Goal: Task Accomplishment & Management: Complete application form

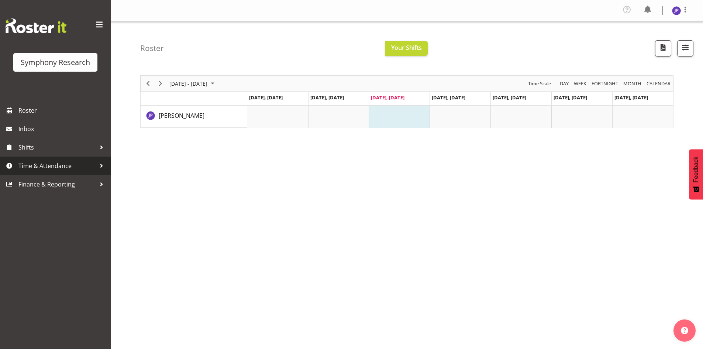
click at [103, 164] on div at bounding box center [101, 165] width 11 height 11
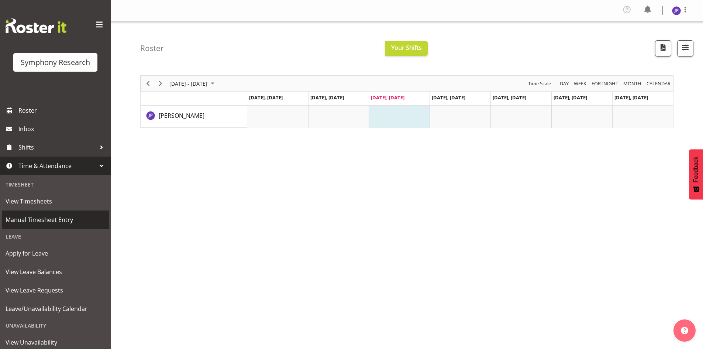
click at [46, 218] on span "Manual Timesheet Entry" at bounding box center [56, 219] width 100 height 11
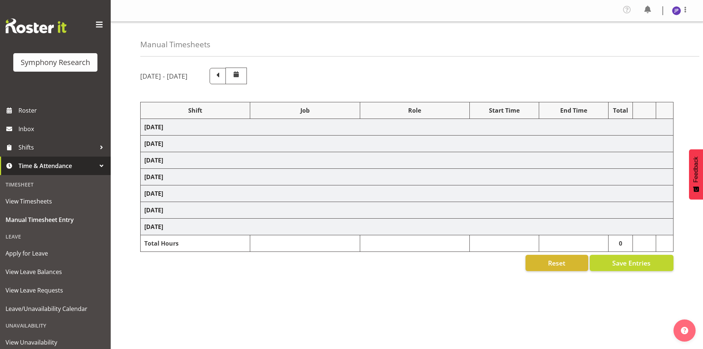
select select "67675"
select select "7759"
select select "47"
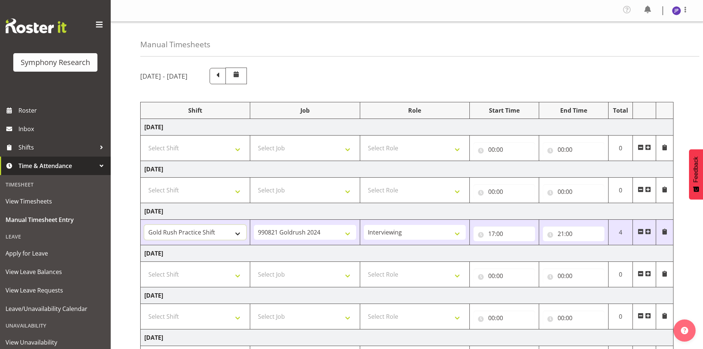
click at [235, 231] on select "!!Weekend Residential (Roster IT Shift Label) *Business 9/10am ~ 4:30pm *Busine…" at bounding box center [195, 232] width 102 height 15
select select "48116"
click at [144, 225] on select "!!Weekend Residential (Roster IT Shift Label) *Business 9/10am ~ 4:30pm *Busine…" at bounding box center [195, 232] width 102 height 15
click at [347, 234] on select "550060 IF Admin 553492 World Poll Aus Wave 2 Main 2025 553493 World Poll NZ Wav…" at bounding box center [305, 232] width 102 height 15
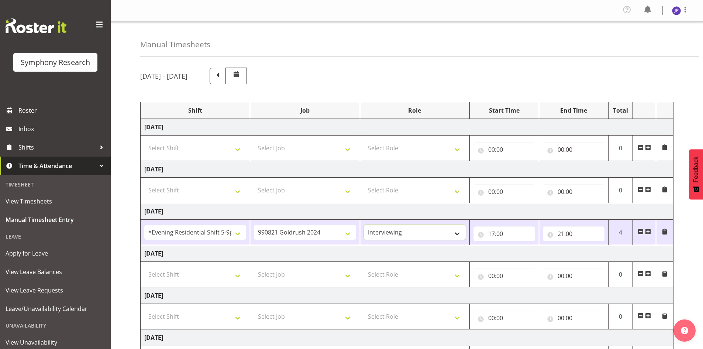
click at [458, 233] on select "Briefing Interviewing" at bounding box center [415, 232] width 102 height 15
click at [239, 234] on select "!!Weekend Residential (Roster IT Shift Label) *Business 9/10am ~ 4:30pm *Busine…" at bounding box center [195, 232] width 102 height 15
click at [144, 225] on select "!!Weekend Residential (Roster IT Shift Label) *Business 9/10am ~ 4:30pm *Busine…" at bounding box center [195, 232] width 102 height 15
click at [578, 233] on input "21:00" at bounding box center [574, 233] width 62 height 15
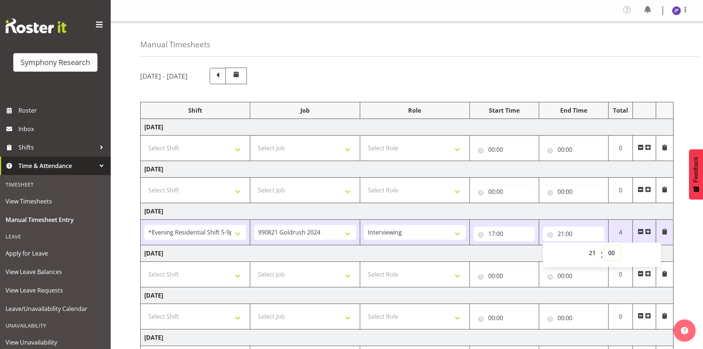
click at [614, 253] on select "00 01 02 03 04 05 06 07 08 09 10 11 12 13 14 15 16 17 18 19 20 21 22 23 24 25 2…" at bounding box center [612, 252] width 17 height 15
select select "10"
click at [604, 245] on select "00 01 02 03 04 05 06 07 08 09 10 11 12 13 14 15 16 17 18 19 20 21 22 23 24 25 2…" at bounding box center [612, 252] width 17 height 15
type input "21:10"
click at [604, 245] on select "00 01 02 03 04 05 06 07 08 09 10 11 12 13 14 15 16 17 18 19 20 21 22 23 24 25 2…" at bounding box center [612, 252] width 17 height 15
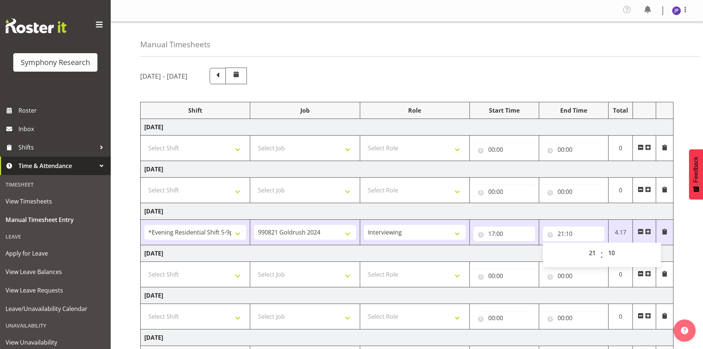
click at [395, 252] on td "[DATE]" at bounding box center [407, 253] width 533 height 17
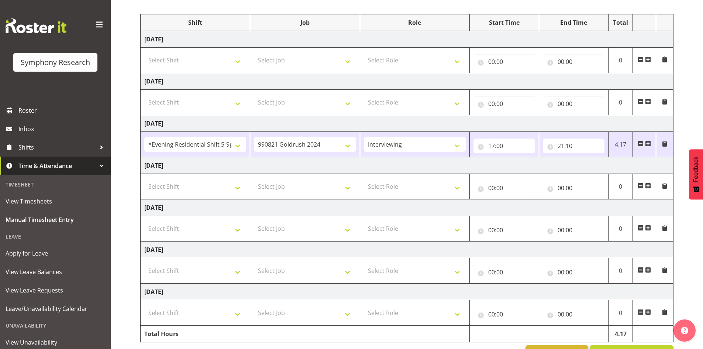
scroll to position [111, 0]
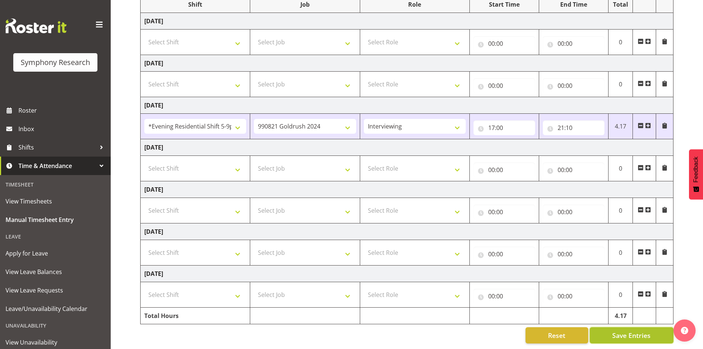
click at [623, 330] on span "Save Entries" at bounding box center [631, 335] width 38 height 10
click at [636, 330] on span "Save Entries" at bounding box center [631, 335] width 38 height 10
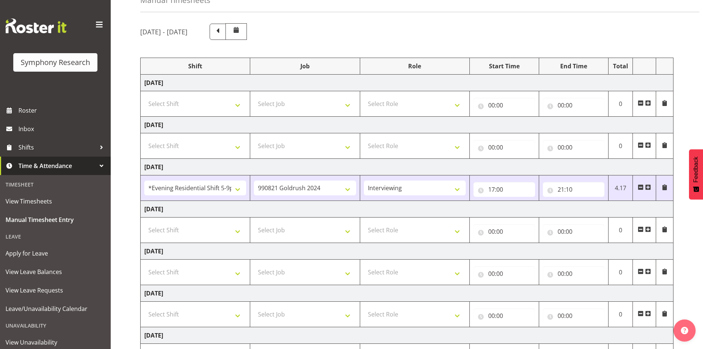
scroll to position [0, 0]
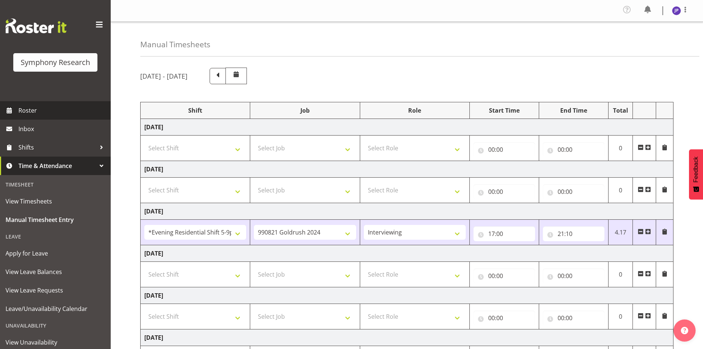
click at [30, 109] on span "Roster" at bounding box center [62, 110] width 89 height 11
